Goal: Register for event/course

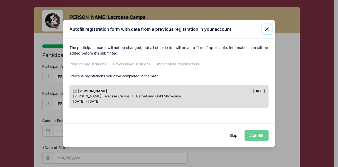
click at [268, 29] on button "Close" at bounding box center [267, 29] width 10 height 10
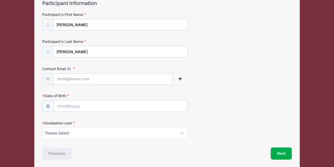
scroll to position [53, 0]
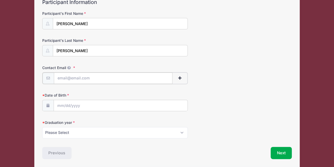
click at [95, 78] on input "Contact Email" at bounding box center [113, 77] width 119 height 11
type input "oliviadellapenna24@gmail.com"
click at [103, 105] on input "Date of Birth" at bounding box center [121, 104] width 134 height 11
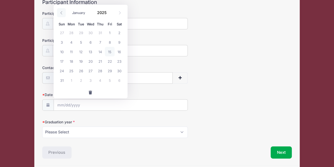
click at [61, 12] on icon at bounding box center [61, 12] width 3 height 3
select select "6"
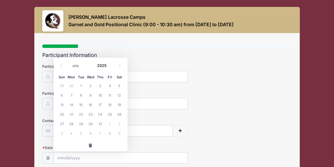
scroll to position [71, 0]
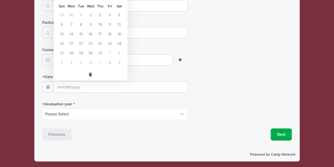
click at [51, 138] on div "Previous" at bounding box center [104, 134] width 128 height 12
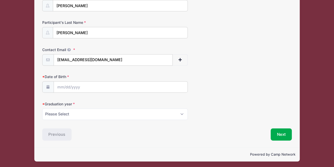
click at [53, 136] on div "Previous" at bounding box center [104, 134] width 128 height 12
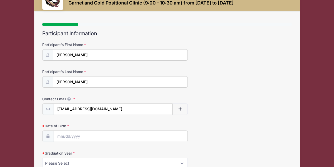
scroll to position [0, 0]
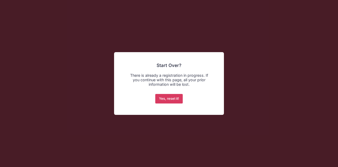
click at [173, 98] on button "Yes, reset it!" at bounding box center [169, 99] width 28 height 10
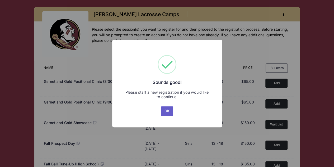
click at [169, 111] on button "OK" at bounding box center [167, 111] width 13 height 10
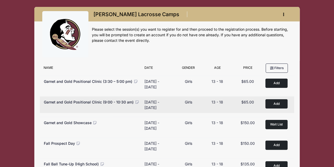
click at [276, 104] on button "Add to Cart" at bounding box center [277, 103] width 22 height 9
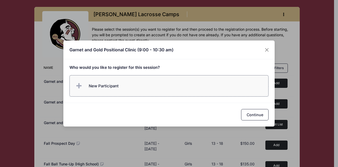
click at [98, 82] on span "New Participant" at bounding box center [97, 86] width 44 height 11
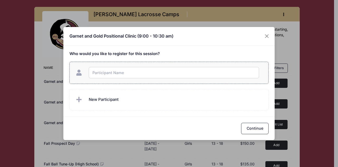
click at [106, 74] on input "text" at bounding box center [174, 72] width 170 height 11
type input "[PERSON_NAME]"
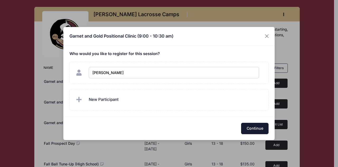
checkbox input "true"
click at [251, 127] on button "Continue" at bounding box center [254, 128] width 27 height 11
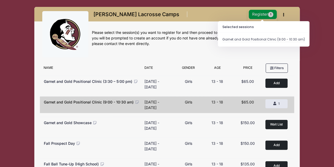
click at [255, 15] on button "Register 1" at bounding box center [263, 14] width 28 height 9
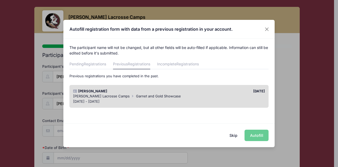
click at [165, 94] on span "Garnet and Gold Showcase" at bounding box center [158, 96] width 45 height 4
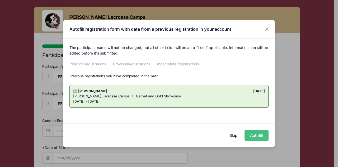
click at [263, 135] on button "Autofill" at bounding box center [257, 134] width 24 height 11
type input "[EMAIL_ADDRESS][DOMAIN_NAME]"
type input "[DATE]"
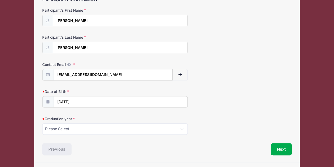
scroll to position [71, 0]
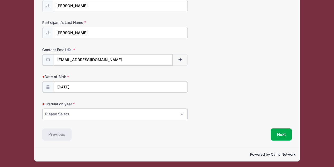
click at [188, 113] on select "Please Select 2027 2028 2029" at bounding box center [115, 113] width 146 height 11
select select "2027"
click at [42, 108] on select "Please Select 2027 2028 2029" at bounding box center [115, 113] width 146 height 11
click at [289, 134] on button "Next" at bounding box center [281, 134] width 21 height 12
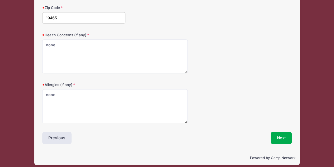
scroll to position [143, 0]
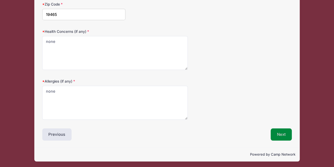
click at [285, 136] on button "Next" at bounding box center [281, 134] width 21 height 12
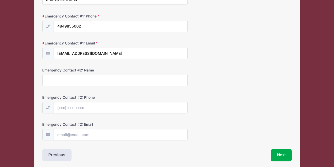
scroll to position [178, 0]
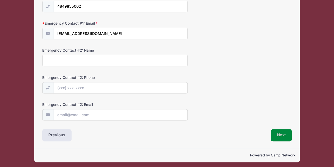
click at [285, 136] on button "Next" at bounding box center [281, 135] width 21 height 12
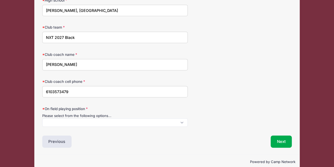
scroll to position [73, 0]
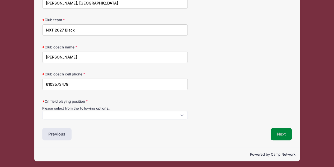
click at [281, 132] on button "Next" at bounding box center [281, 134] width 21 height 12
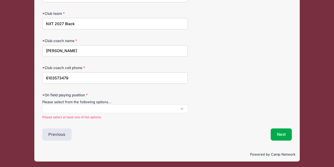
scroll to position [0, 0]
click at [110, 107] on span at bounding box center [115, 108] width 146 height 8
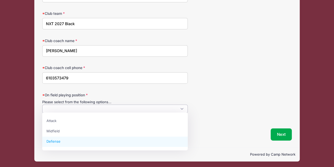
select select "Defense"
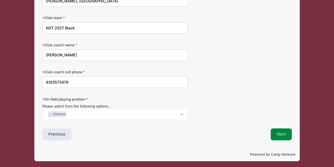
click at [286, 132] on button "Next" at bounding box center [281, 134] width 21 height 12
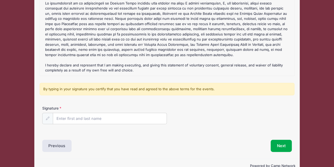
scroll to position [81, 0]
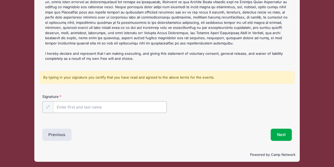
click at [83, 108] on input "Signature" at bounding box center [110, 106] width 114 height 11
type input "[PERSON_NAME]"
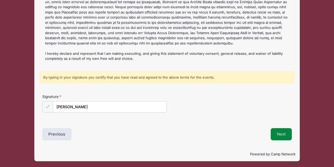
click at [282, 134] on button "Next" at bounding box center [281, 134] width 21 height 12
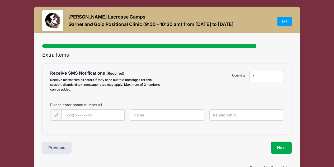
scroll to position [0, 0]
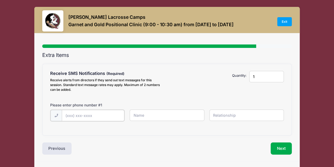
click at [0, 0] on input "text" at bounding box center [0, 0] width 0 height 0
type input "[PHONE_NUMBER]"
click at [0, 0] on input "text" at bounding box center [0, 0] width 0 height 0
type input "[PERSON_NAME]"
click at [0, 0] on input "text" at bounding box center [0, 0] width 0 height 0
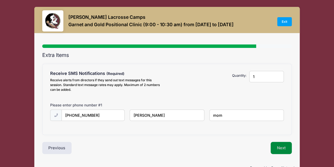
type input "mom"
click at [280, 145] on button "Next" at bounding box center [281, 148] width 21 height 12
